Goal: Information Seeking & Learning: Check status

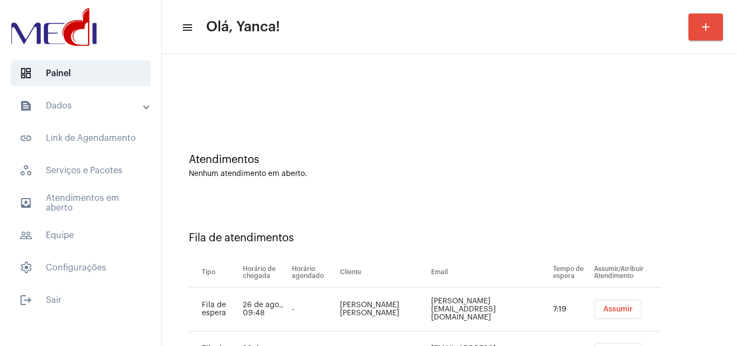
drag, startPoint x: 711, startPoint y: 286, endPoint x: 644, endPoint y: 295, distance: 67.6
click at [709, 286] on div "Fila de atendimentos Tipo Horário de chegada Horário agendado Cliente Email Tem…" at bounding box center [449, 299] width 565 height 199
click at [93, 199] on span "outbox_outline Atendimentos em aberto" at bounding box center [81, 203] width 140 height 26
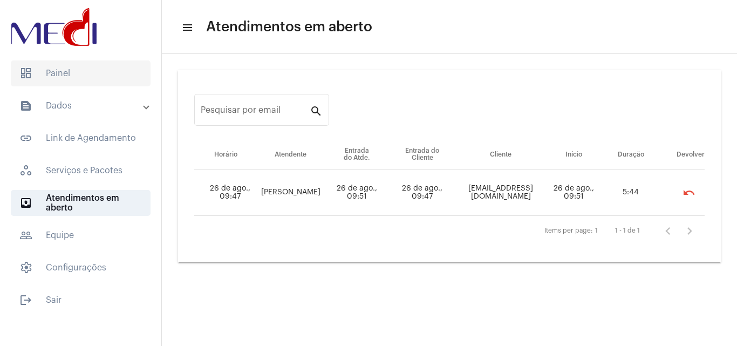
click at [76, 65] on span "dashboard Painel" at bounding box center [81, 73] width 140 height 26
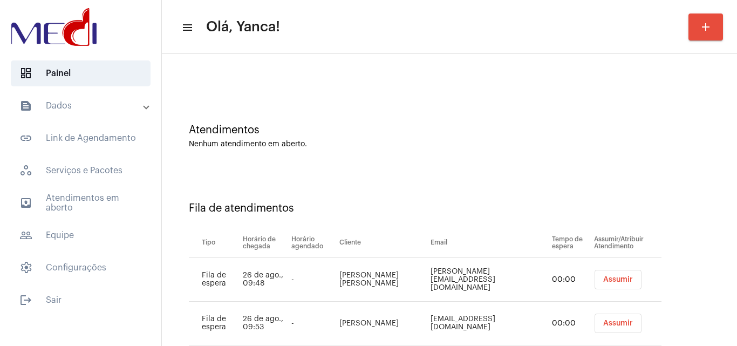
scroll to position [58, 0]
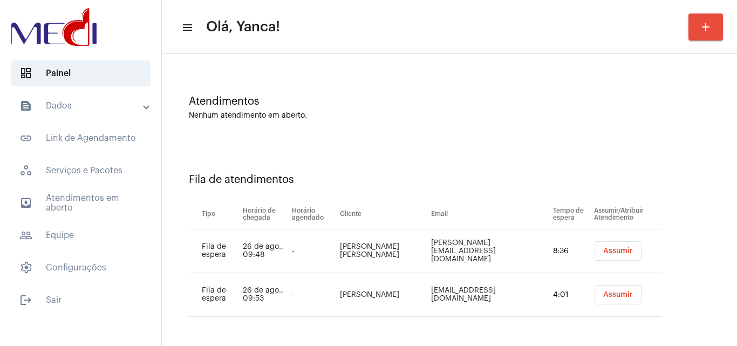
drag, startPoint x: 416, startPoint y: 253, endPoint x: 340, endPoint y: 244, distance: 76.7
click at [340, 244] on td "Maria Rosângela Policarpo de Oliveira" at bounding box center [382, 251] width 91 height 44
copy td "Maria Rosângela Policarpo de Oliveira"
drag, startPoint x: 433, startPoint y: 248, endPoint x: 534, endPoint y: 248, distance: 100.9
click at [534, 248] on td "Rosangela.poli@hotamil.com" at bounding box center [490, 251] width 122 height 44
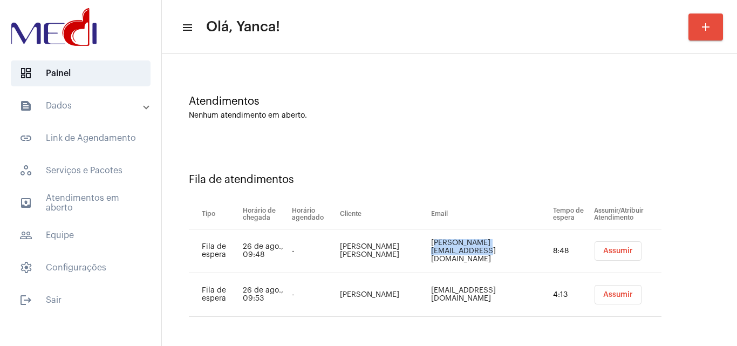
copy td "Rosangela.poli@hotamil.com"
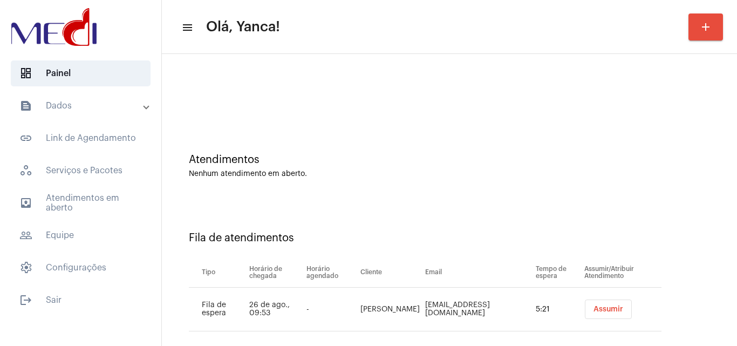
scroll to position [15, 0]
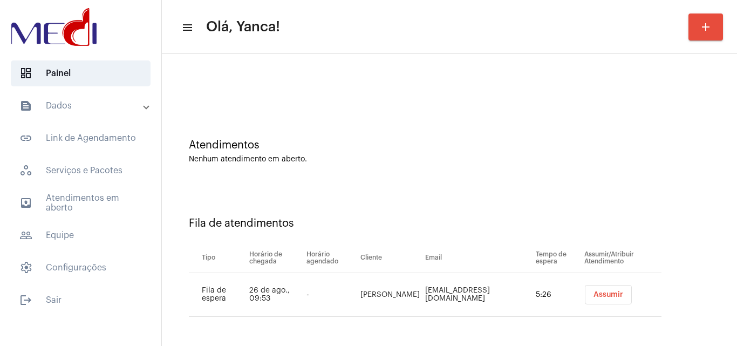
drag, startPoint x: 173, startPoint y: 104, endPoint x: 206, endPoint y: 94, distance: 33.7
click at [173, 104] on div at bounding box center [449, 76] width 565 height 62
click at [87, 216] on mat-accordion "text_snippet_outlined Dados text_snippet_outlined Relatórios history_outlined H…" at bounding box center [80, 187] width 161 height 188
click at [90, 209] on span "outbox_outline Atendimentos em aberto" at bounding box center [81, 203] width 140 height 26
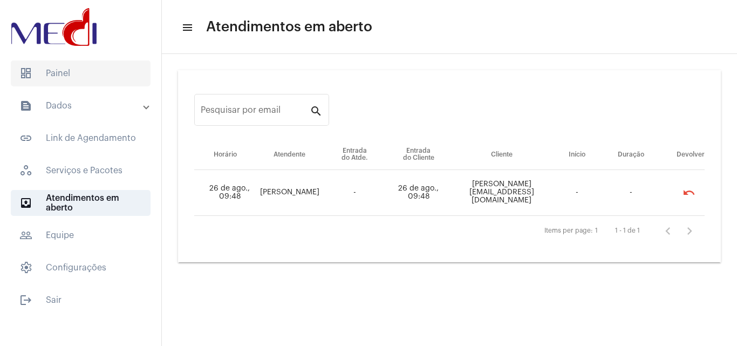
click at [74, 82] on span "dashboard Painel" at bounding box center [81, 73] width 140 height 26
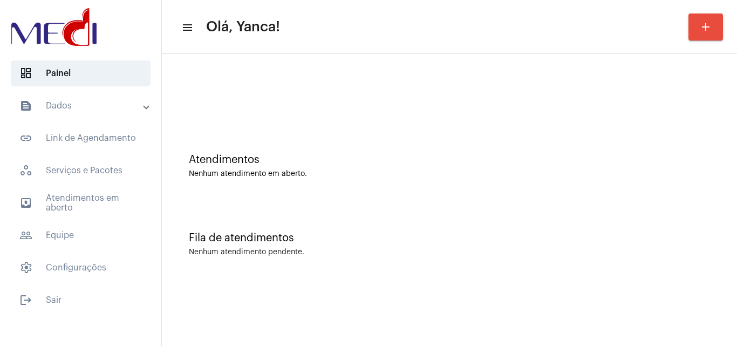
drag, startPoint x: 109, startPoint y: 96, endPoint x: 103, endPoint y: 125, distance: 29.9
click at [109, 101] on mat-expansion-panel-header "text_snippet_outlined Dados" at bounding box center [83, 106] width 155 height 26
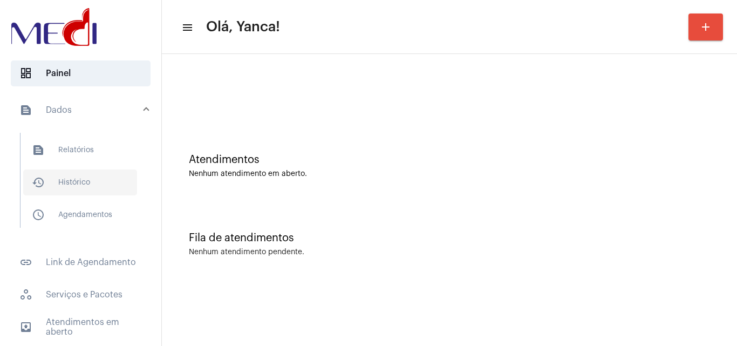
click at [92, 185] on span "history_outlined Histórico" at bounding box center [80, 183] width 114 height 26
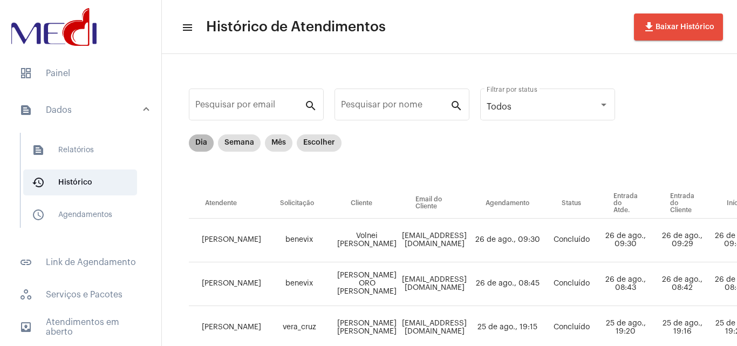
click at [294, 142] on div "Dia Semana Mês Escolher" at bounding box center [265, 143] width 157 height 22
click at [283, 140] on mat-chip "Mês" at bounding box center [279, 142] width 28 height 17
click at [328, 146] on mat-chip "Escolher" at bounding box center [319, 142] width 45 height 17
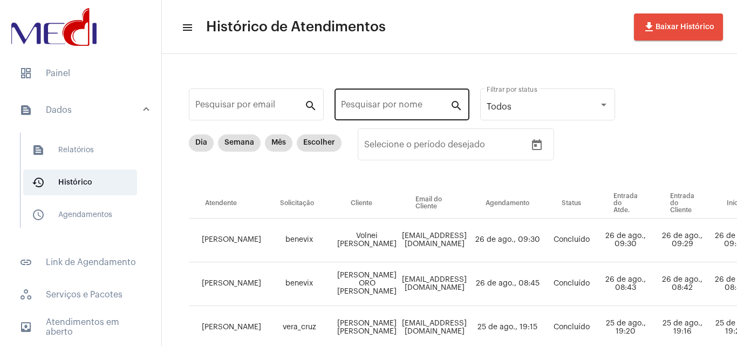
click at [420, 112] on div "Pesquisar por nome" at bounding box center [395, 103] width 109 height 34
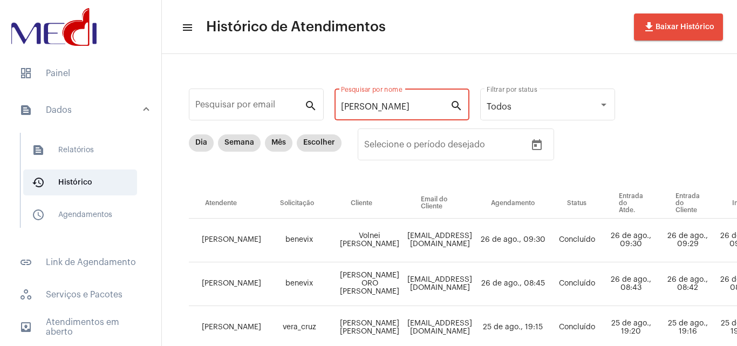
type input "Gabrielly"
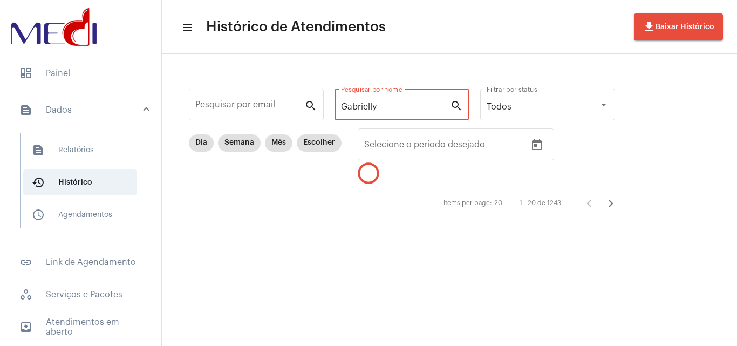
drag, startPoint x: 435, startPoint y: 108, endPoint x: 171, endPoint y: 109, distance: 264.0
click at [169, 111] on div "Pesquisar por email search Gabrielly Pesquisar por nome search Todos Filtrar po…" at bounding box center [449, 150] width 575 height 192
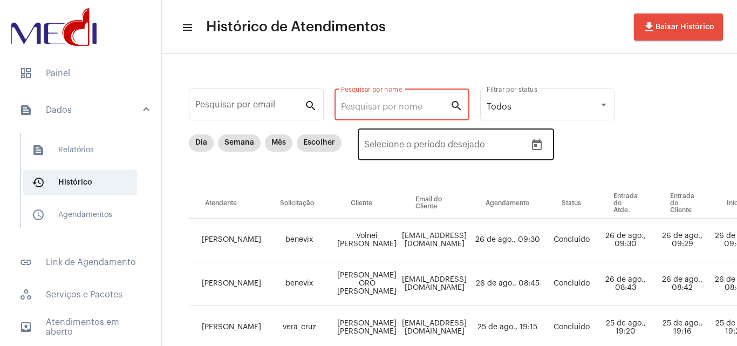
click at [537, 146] on icon "Open calendar" at bounding box center [537, 145] width 13 height 13
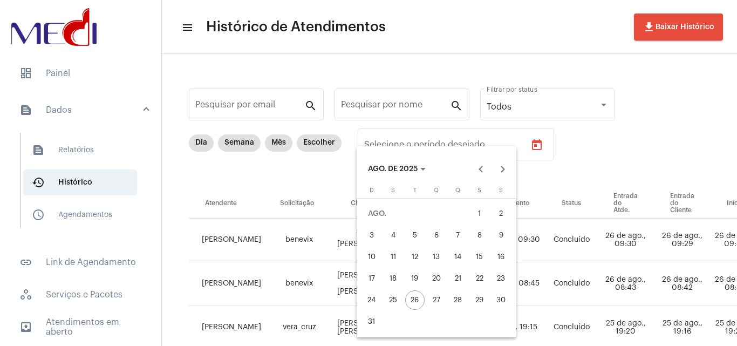
click at [482, 219] on div "1" at bounding box center [479, 213] width 19 height 19
type input "01/08/2025"
click at [383, 299] on button "25" at bounding box center [394, 300] width 22 height 22
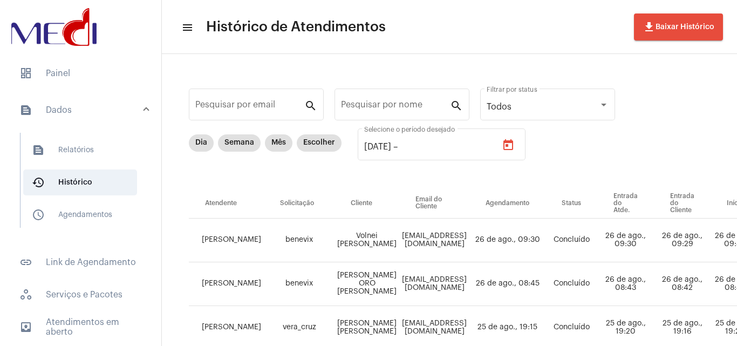
type input "25/08/2025"
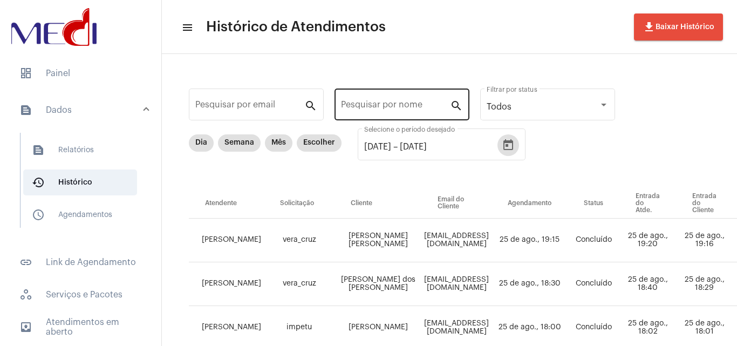
click at [396, 99] on div "Pesquisar por nome" at bounding box center [395, 103] width 109 height 34
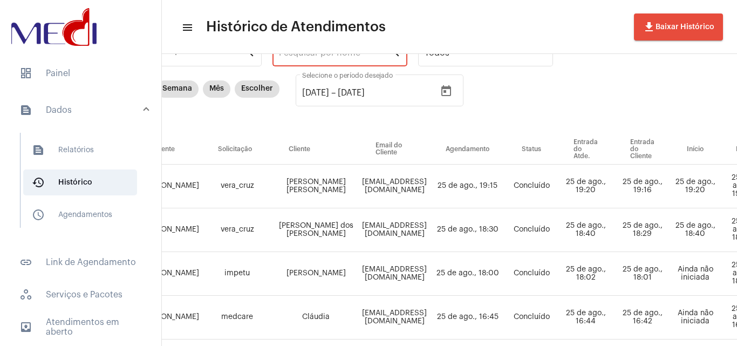
scroll to position [54, 1]
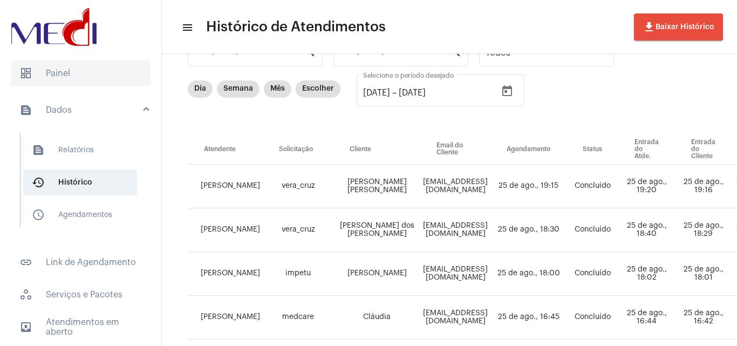
click at [55, 73] on span "dashboard Painel" at bounding box center [81, 73] width 140 height 26
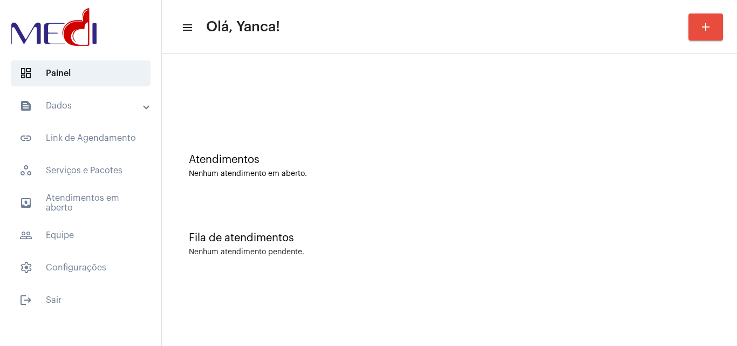
click at [77, 100] on mat-panel-title "text_snippet_outlined Dados" at bounding box center [81, 105] width 125 height 13
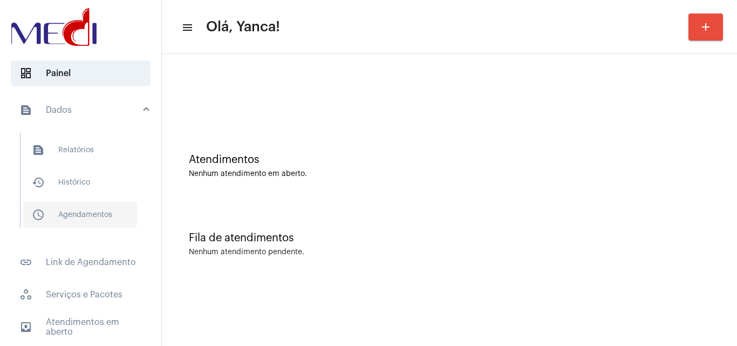
click at [97, 217] on span "schedule_outlined Agendamentos" at bounding box center [80, 215] width 114 height 26
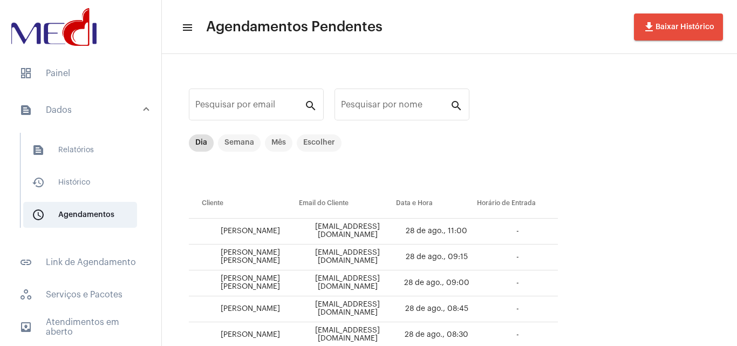
click at [67, 104] on mat-panel-title "text_snippet_outlined Dados" at bounding box center [81, 110] width 125 height 13
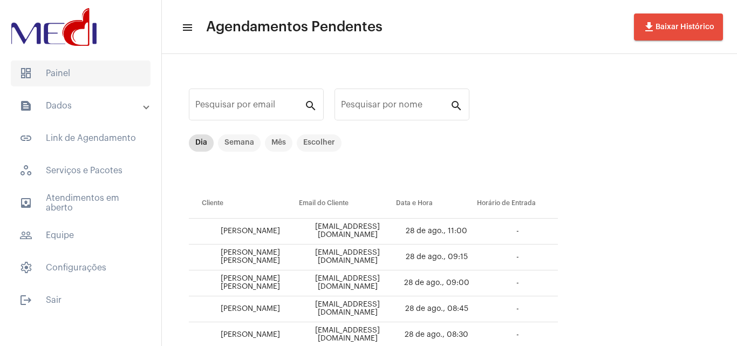
click at [78, 76] on span "dashboard Painel" at bounding box center [81, 73] width 140 height 26
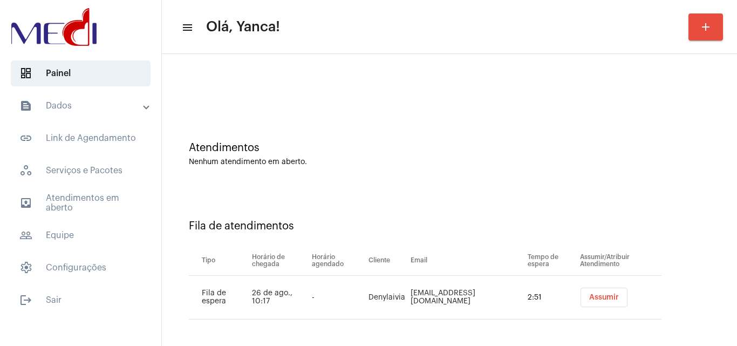
scroll to position [15, 0]
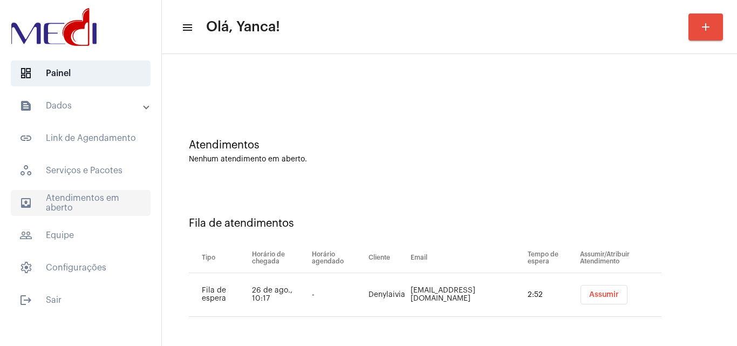
click at [112, 204] on span "outbox_outline Atendimentos em aberto" at bounding box center [81, 203] width 140 height 26
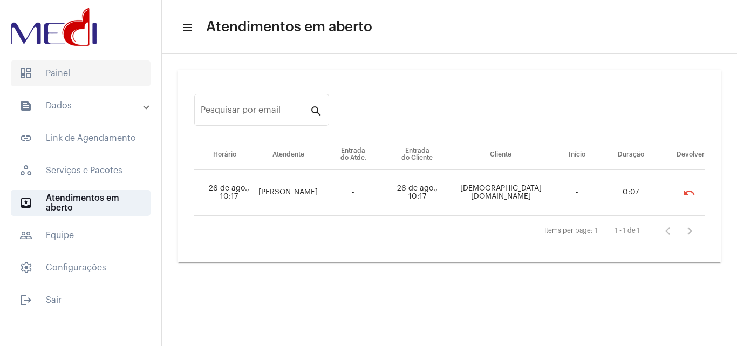
click at [80, 71] on span "dashboard Painel" at bounding box center [81, 73] width 140 height 26
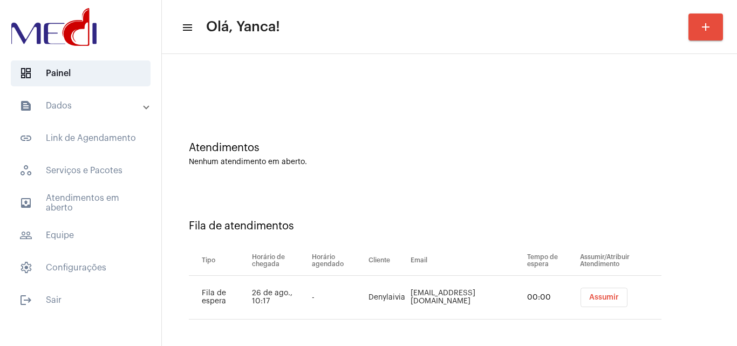
scroll to position [15, 0]
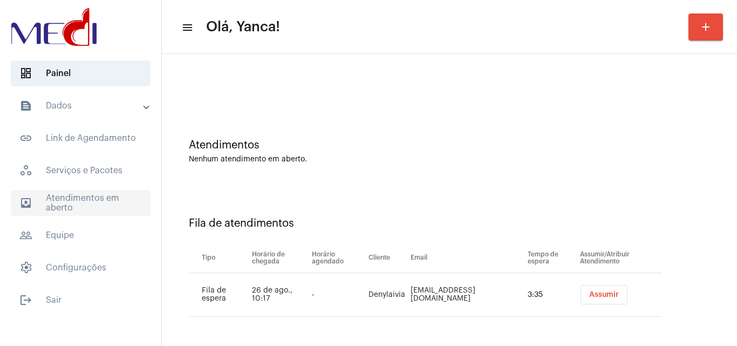
click at [100, 193] on span "outbox_outline Atendimentos em aberto" at bounding box center [81, 203] width 140 height 26
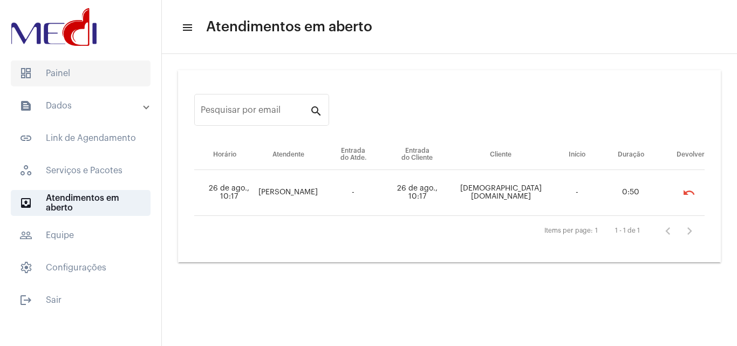
click at [68, 79] on span "dashboard Painel" at bounding box center [81, 73] width 140 height 26
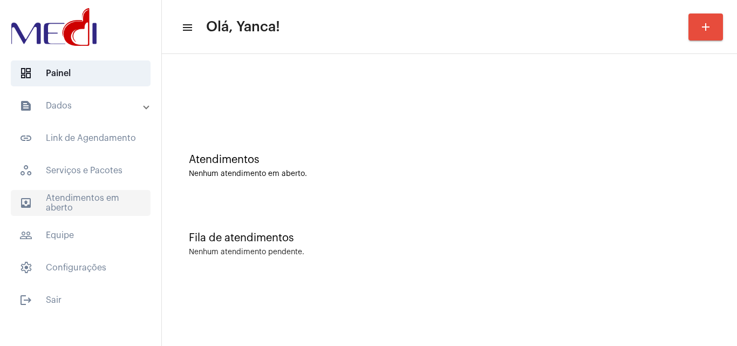
click at [131, 198] on span "outbox_outline Atendimentos em aberto" at bounding box center [81, 203] width 140 height 26
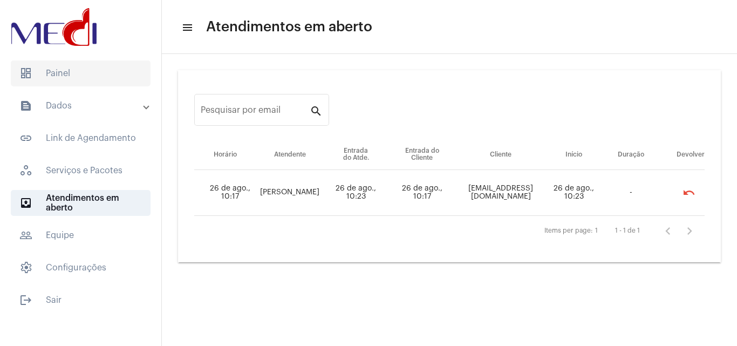
click at [112, 76] on span "dashboard Painel" at bounding box center [81, 73] width 140 height 26
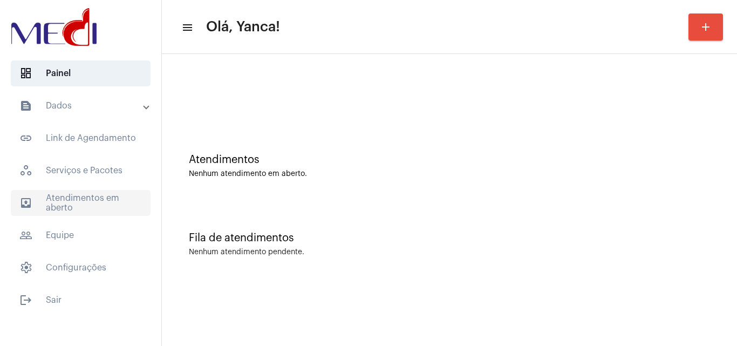
click at [92, 199] on span "outbox_outline Atendimentos em aberto" at bounding box center [81, 203] width 140 height 26
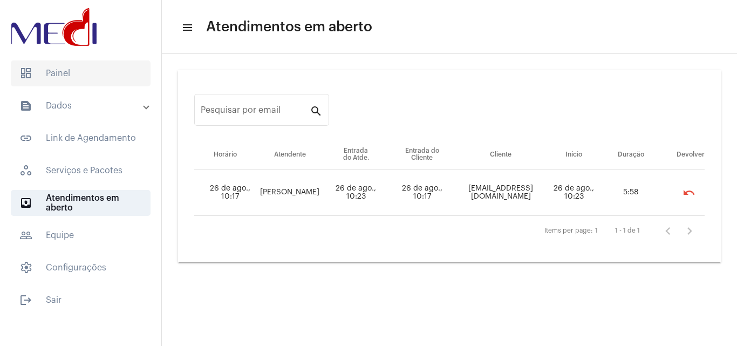
click at [63, 62] on span "dashboard Painel" at bounding box center [81, 73] width 140 height 26
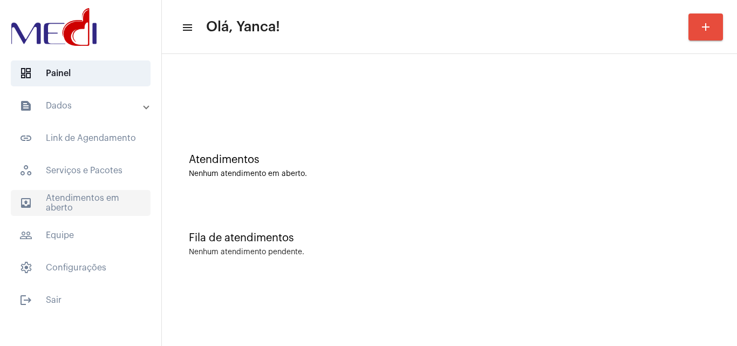
click at [63, 198] on span "outbox_outline Atendimentos em aberto" at bounding box center [81, 203] width 140 height 26
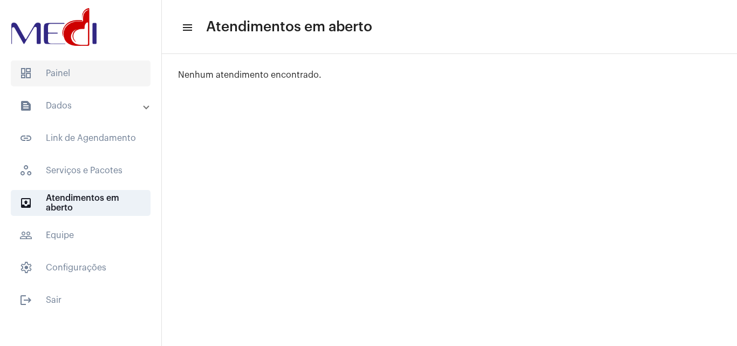
click at [104, 62] on span "dashboard Painel" at bounding box center [81, 73] width 140 height 26
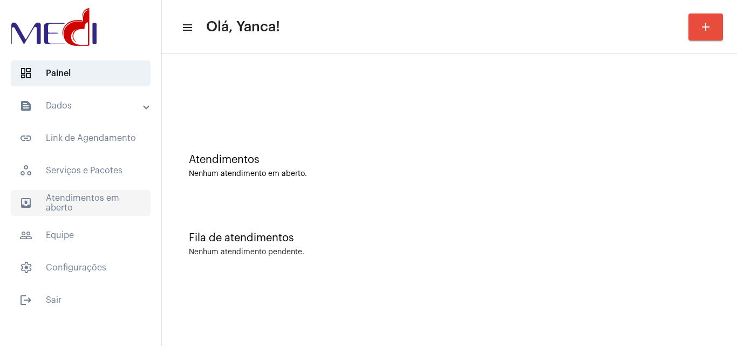
click at [76, 208] on span "outbox_outline Atendimentos em aberto" at bounding box center [81, 203] width 140 height 26
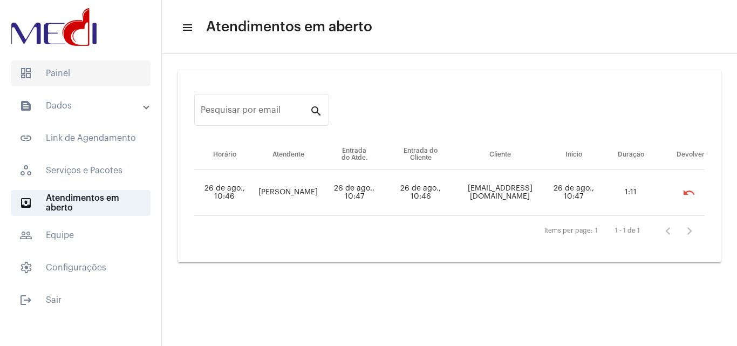
click at [109, 82] on span "dashboard Painel" at bounding box center [81, 73] width 140 height 26
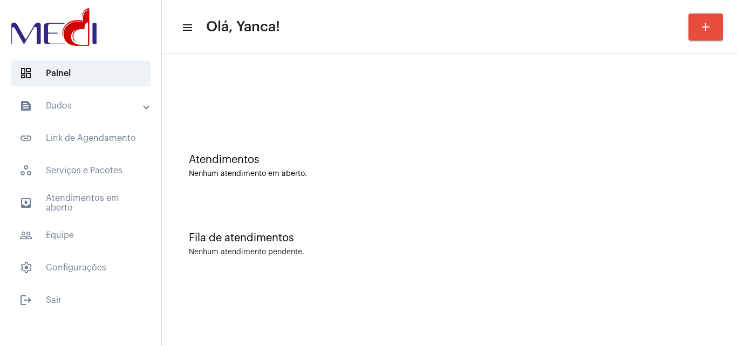
click at [412, 345] on mat-sidenav-content "menu Olá, Yanca! add Atendimentos Nenhum atendimento em aberto. Fila de atendim…" at bounding box center [449, 173] width 575 height 346
click at [90, 189] on mat-accordion "text_snippet_outlined Dados text_snippet_outlined Relatórios history_outlined H…" at bounding box center [80, 187] width 161 height 188
click at [93, 192] on span "outbox_outline Atendimentos em aberto" at bounding box center [81, 203] width 140 height 26
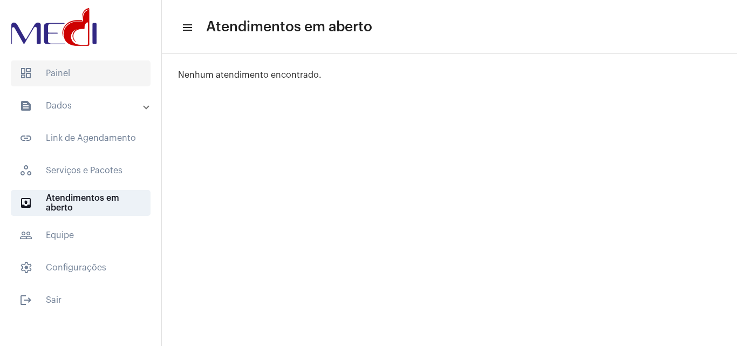
click at [81, 79] on span "dashboard Painel" at bounding box center [81, 73] width 140 height 26
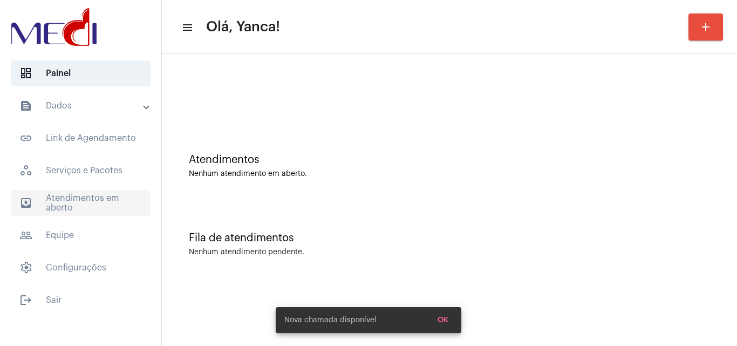
click at [99, 196] on span "outbox_outline Atendimentos em aberto" at bounding box center [81, 203] width 140 height 26
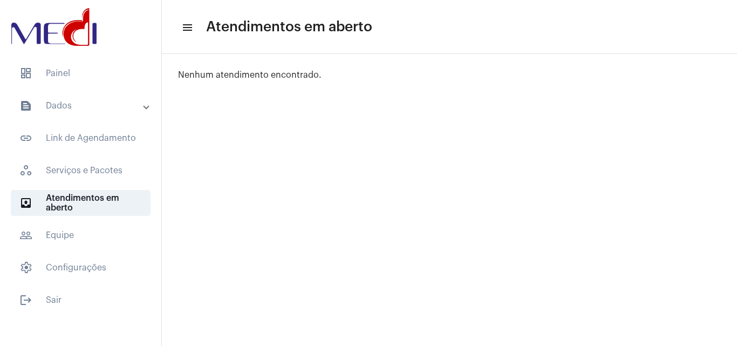
click at [75, 53] on div at bounding box center [80, 28] width 161 height 56
click at [78, 69] on span "dashboard Painel" at bounding box center [81, 73] width 140 height 26
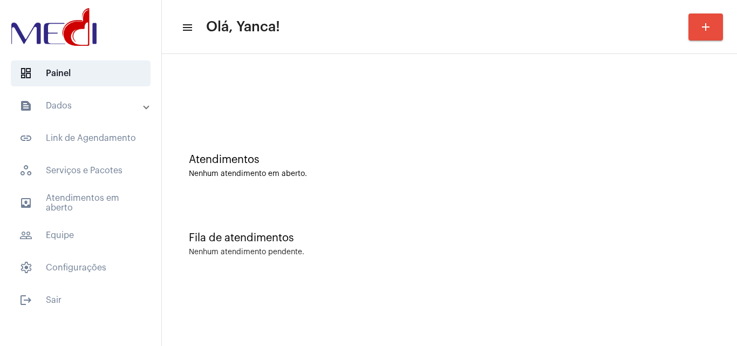
drag, startPoint x: 200, startPoint y: 146, endPoint x: 582, endPoint y: 165, distance: 382.7
click at [582, 165] on div "Atendimentos" at bounding box center [449, 160] width 521 height 12
click at [77, 193] on span "outbox_outline Atendimentos em aberto" at bounding box center [81, 203] width 140 height 26
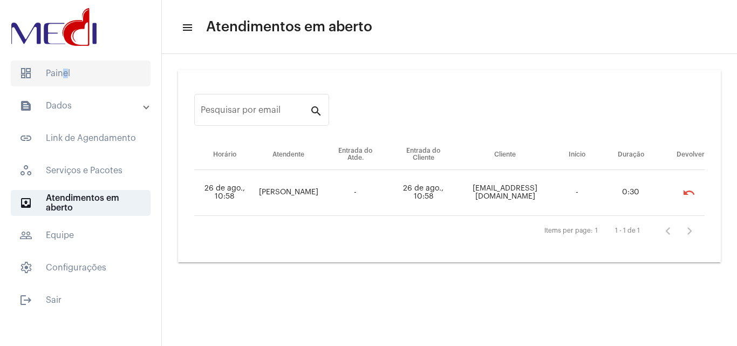
click at [61, 74] on span "dashboard Painel" at bounding box center [81, 73] width 140 height 26
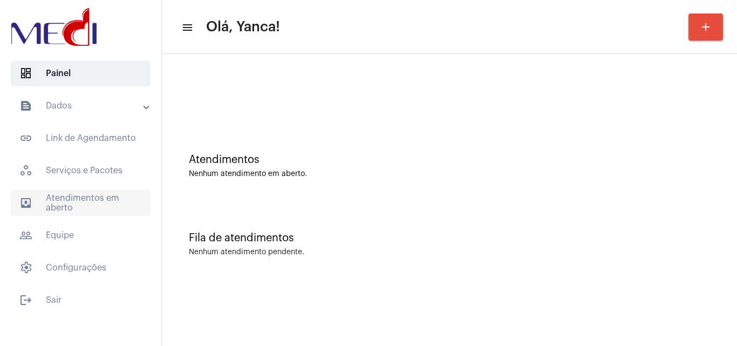
click at [51, 205] on span "outbox_outline Atendimentos em aberto" at bounding box center [81, 203] width 140 height 26
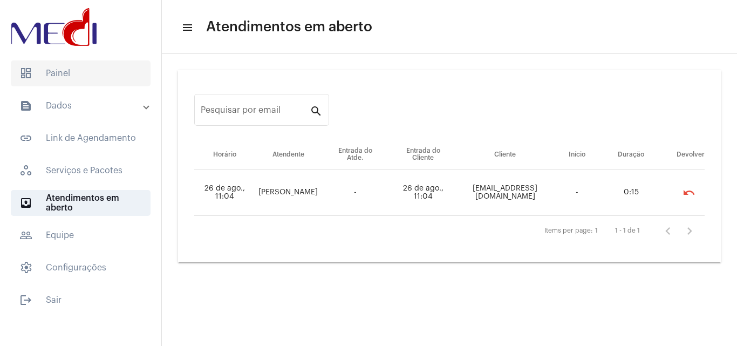
click at [103, 79] on span "dashboard Painel" at bounding box center [81, 73] width 140 height 26
